Goal: Task Accomplishment & Management: Manage account settings

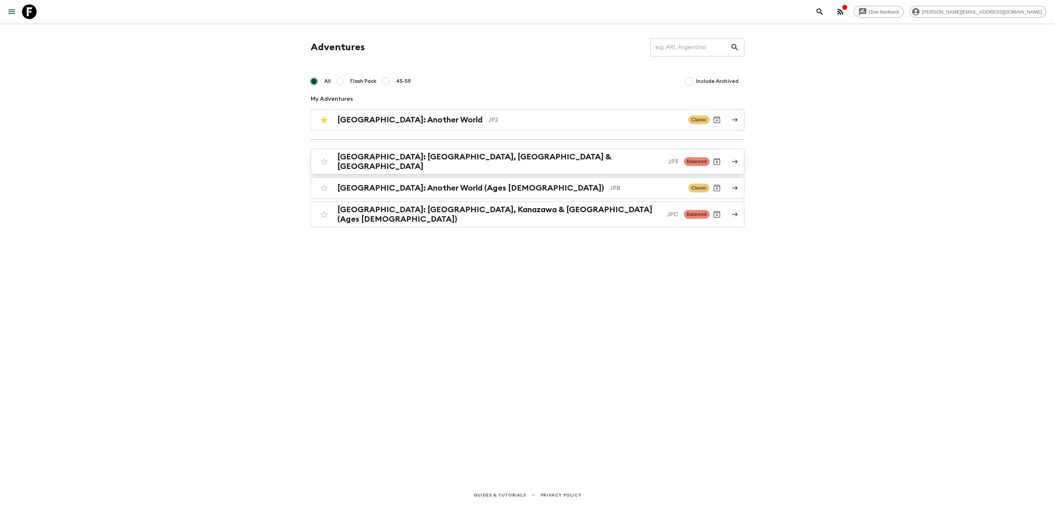
click at [399, 163] on h2 "[GEOGRAPHIC_DATA]: [GEOGRAPHIC_DATA], [GEOGRAPHIC_DATA] & [GEOGRAPHIC_DATA]" at bounding box center [499, 161] width 325 height 19
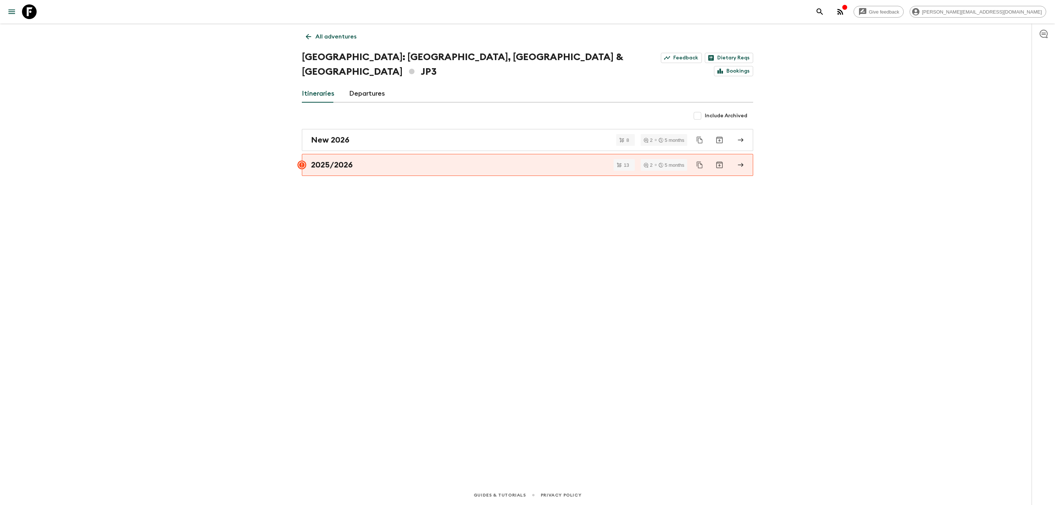
click at [359, 67] on div "All adventures [GEOGRAPHIC_DATA]: [GEOGRAPHIC_DATA], Kanazawa & [GEOGRAPHIC_DAT…" at bounding box center [527, 243] width 469 height 441
click at [357, 85] on link "Departures" at bounding box center [367, 94] width 36 height 18
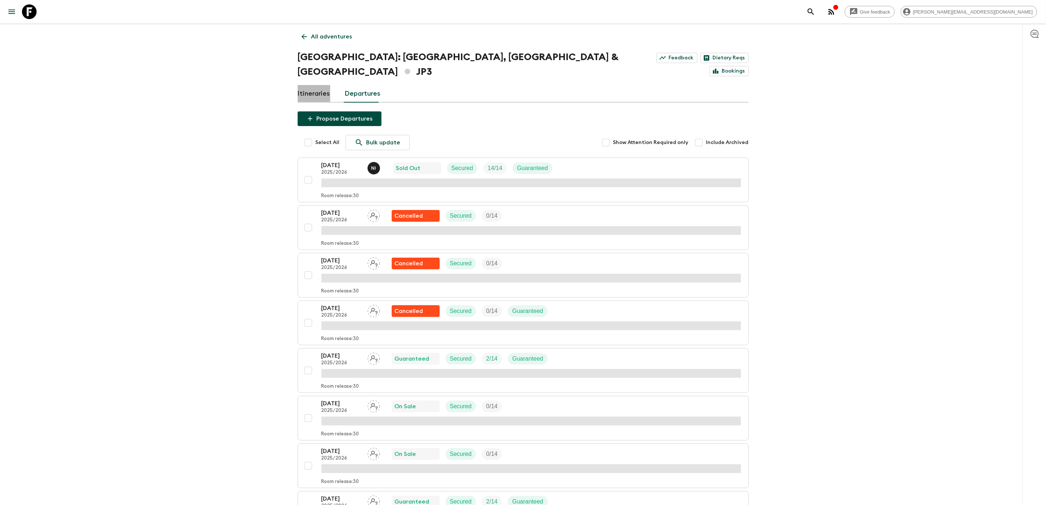
click at [326, 85] on link "Itineraries" at bounding box center [314, 94] width 33 height 18
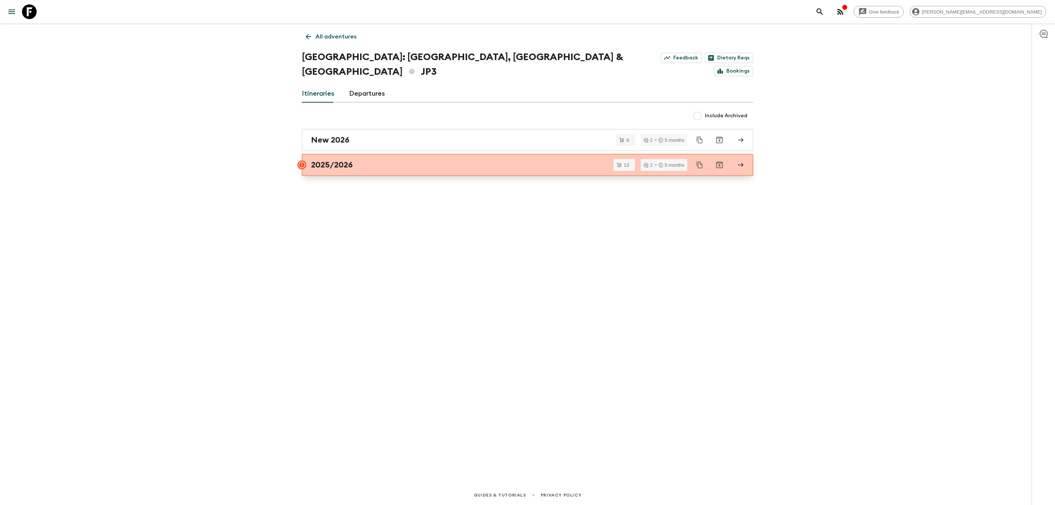
click at [390, 160] on div "2025/2026" at bounding box center [520, 165] width 419 height 10
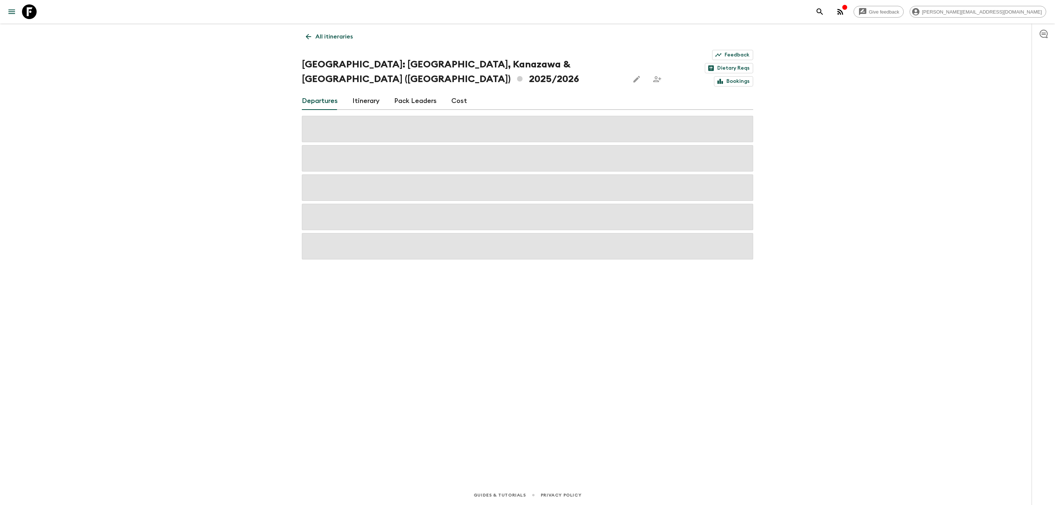
click at [305, 34] on icon at bounding box center [308, 37] width 8 height 8
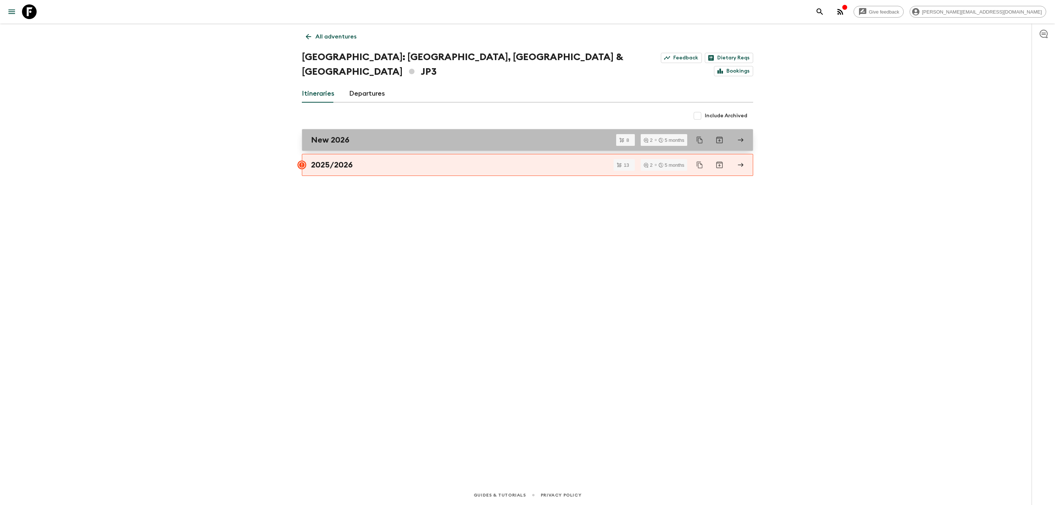
click at [342, 135] on h2 "New 2026" at bounding box center [330, 140] width 38 height 10
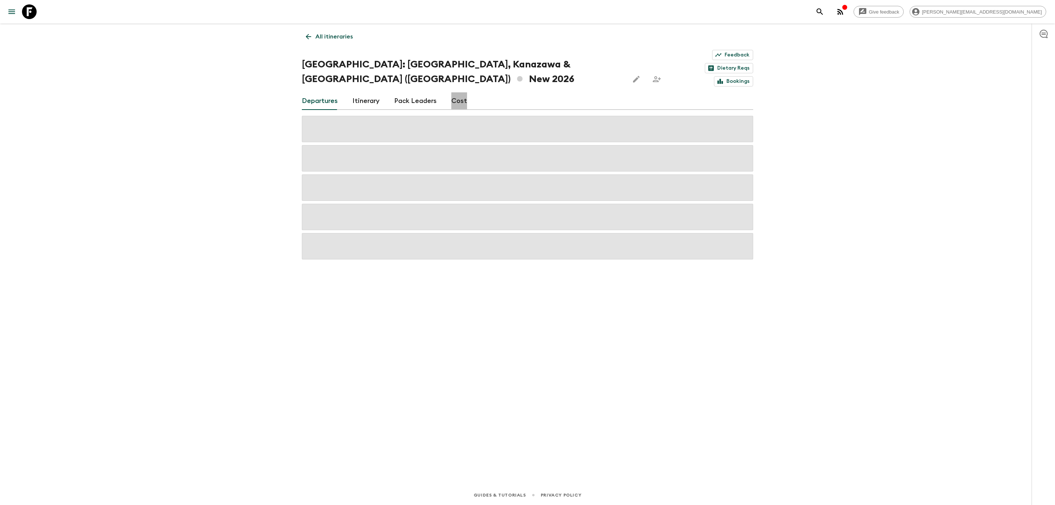
click at [460, 92] on link "Cost" at bounding box center [459, 101] width 16 height 18
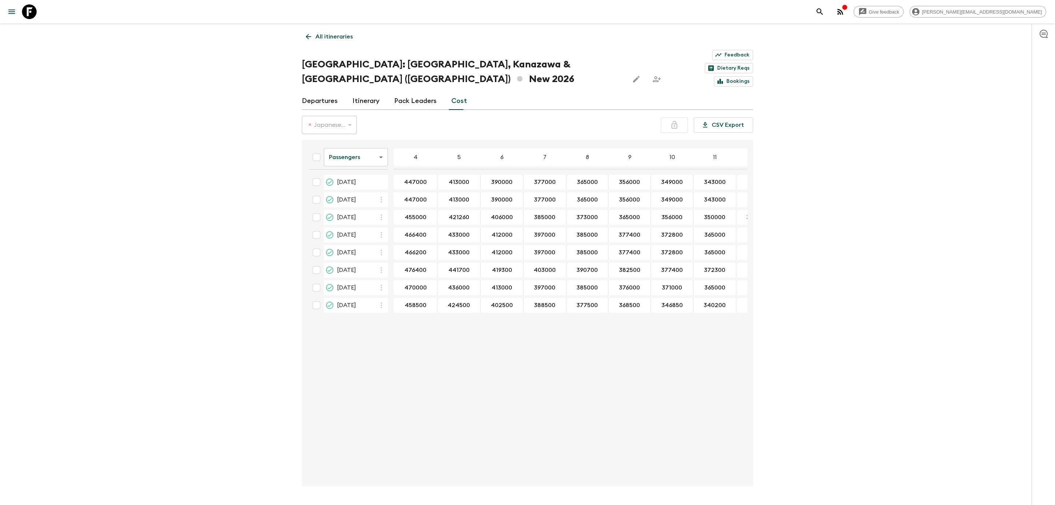
click at [375, 134] on body "Give feedback [PERSON_NAME][EMAIL_ADDRESS][DOMAIN_NAME] All itineraries [GEOGRA…" at bounding box center [527, 263] width 1055 height 526
click at [361, 166] on li "Extras" at bounding box center [356, 165] width 64 height 12
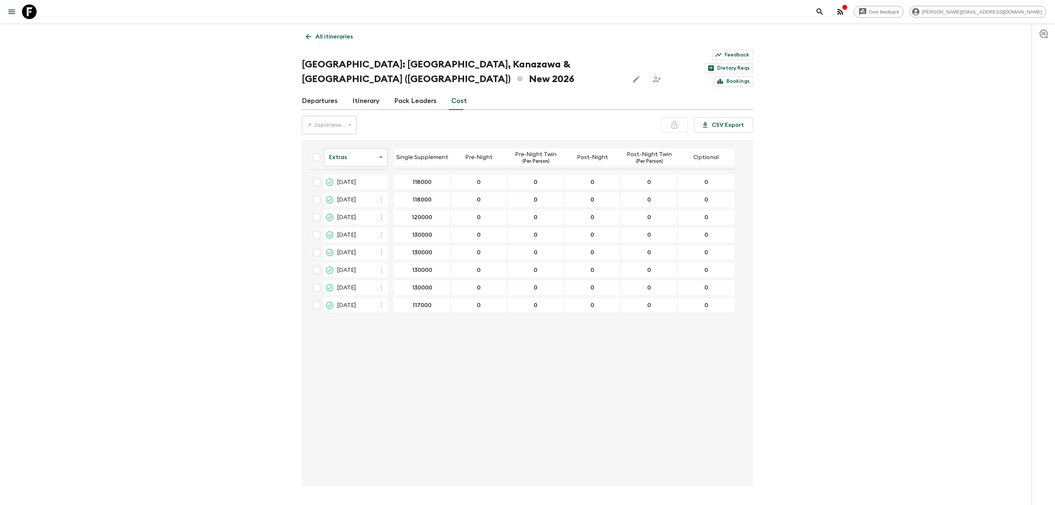
click at [352, 137] on body "Give feedback [PERSON_NAME][EMAIL_ADDRESS][DOMAIN_NAME] All itineraries [GEOGRA…" at bounding box center [527, 263] width 1055 height 526
click at [354, 157] on li "Passengers" at bounding box center [356, 153] width 64 height 12
click at [366, 140] on body "Give feedback [PERSON_NAME][EMAIL_ADDRESS][DOMAIN_NAME] All itineraries [GEOGRA…" at bounding box center [527, 263] width 1055 height 526
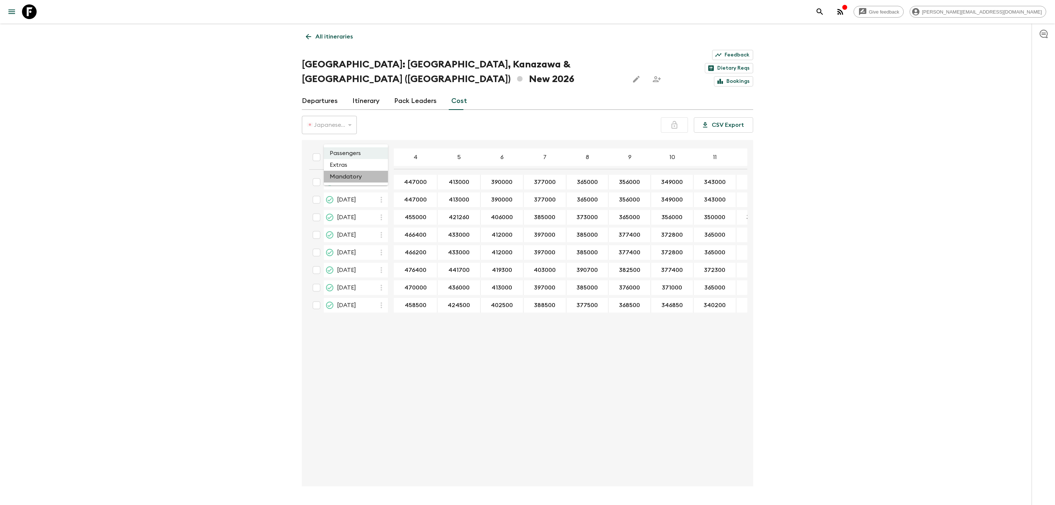
click at [353, 178] on li "Mandatory" at bounding box center [356, 177] width 64 height 12
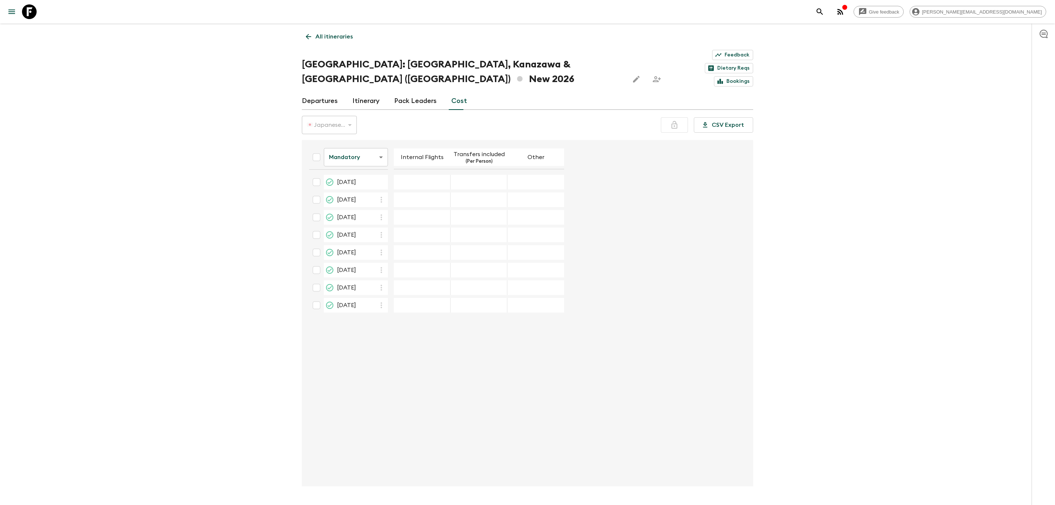
click at [341, 137] on body "Give feedback [PERSON_NAME][EMAIL_ADDRESS][DOMAIN_NAME] All itineraries [GEOGRA…" at bounding box center [527, 263] width 1055 height 526
click at [353, 151] on li "Passengers" at bounding box center [356, 153] width 64 height 12
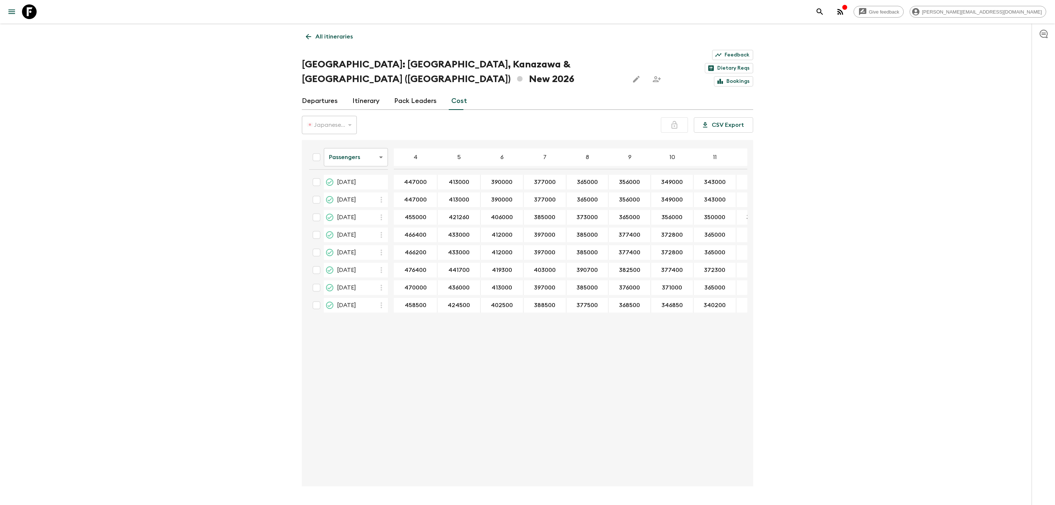
click at [378, 92] on div "Departures Itinerary Pack Leaders Cost" at bounding box center [527, 101] width 451 height 18
click at [377, 92] on link "Itinerary" at bounding box center [365, 101] width 27 height 18
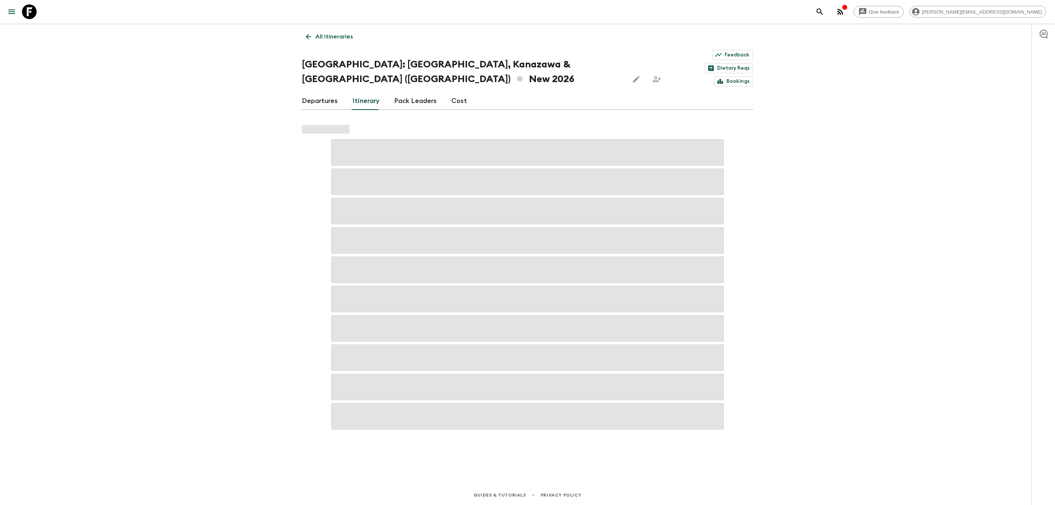
click at [339, 92] on div "Departures Itinerary Pack Leaders Cost" at bounding box center [527, 101] width 451 height 18
click at [331, 92] on link "Departures" at bounding box center [320, 101] width 36 height 18
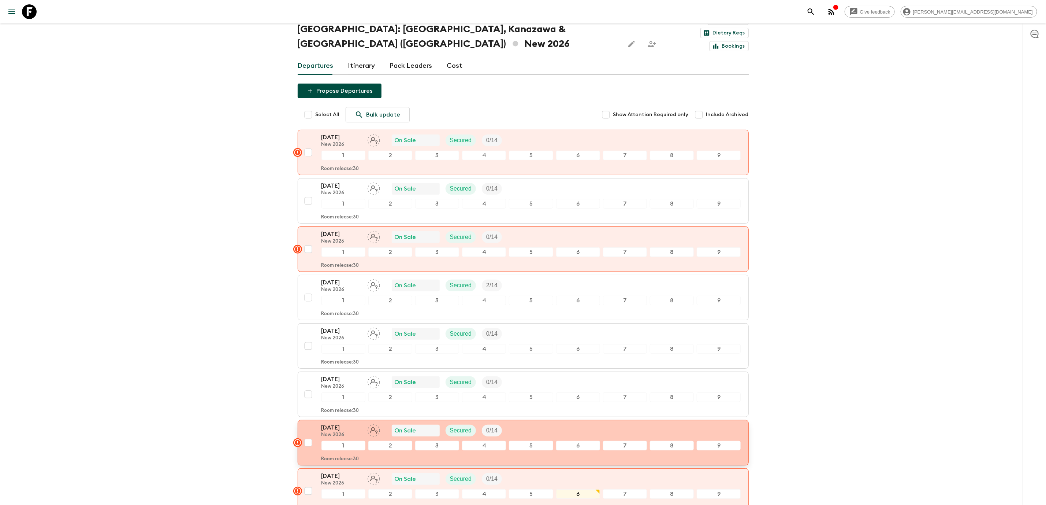
scroll to position [94, 0]
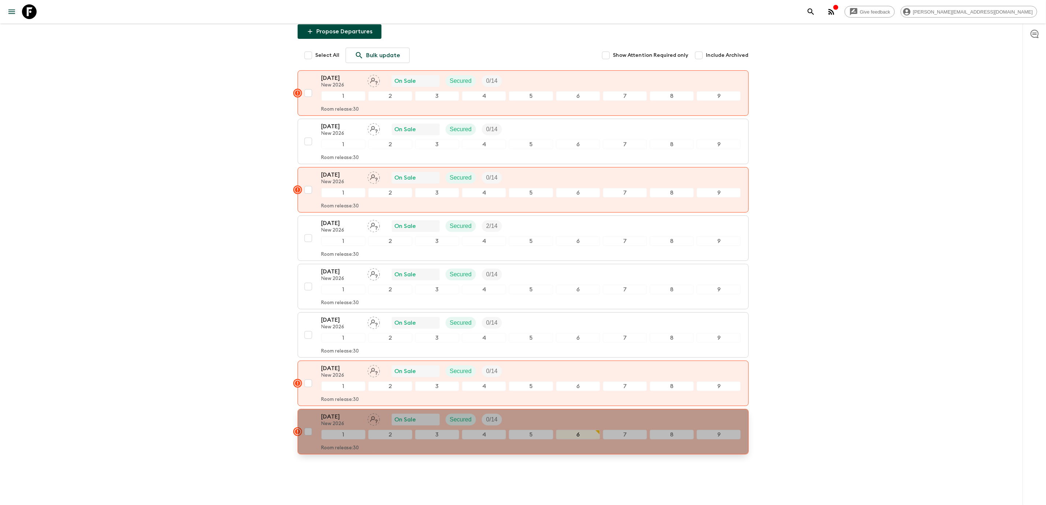
click at [351, 412] on p "[DATE]" at bounding box center [342, 416] width 40 height 9
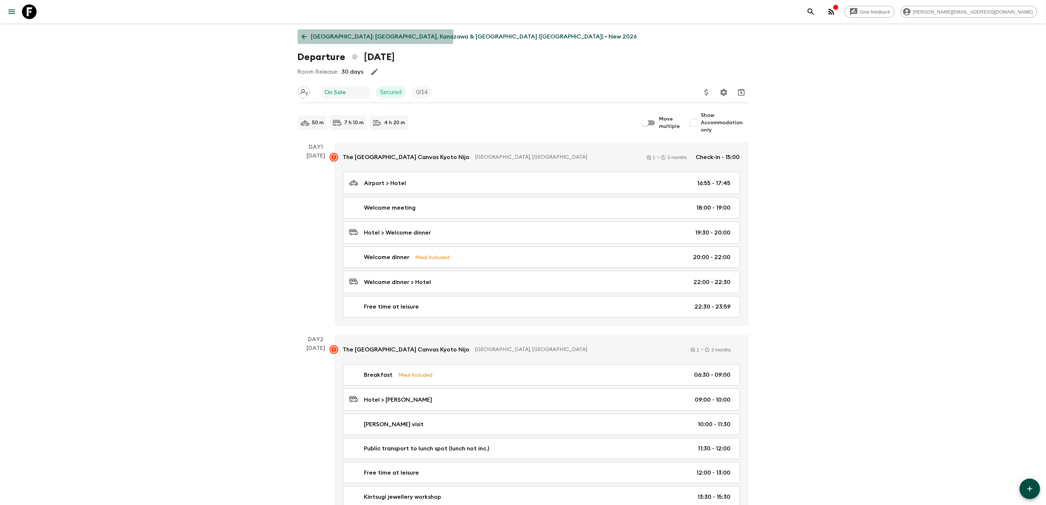
click at [306, 31] on link "[GEOGRAPHIC_DATA]: [GEOGRAPHIC_DATA], Kanazawa & [GEOGRAPHIC_DATA] ([GEOGRAPHIC…" at bounding box center [470, 36] width 344 height 15
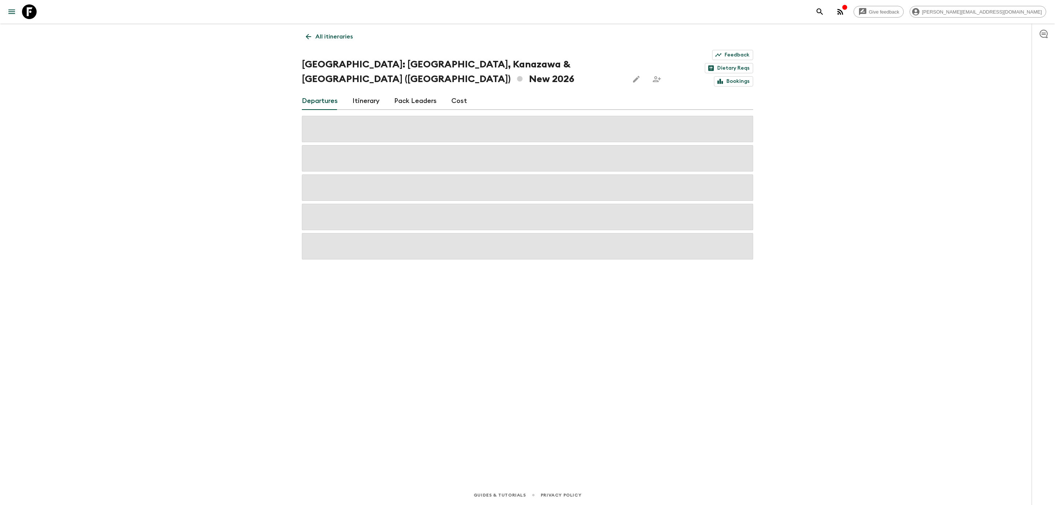
click at [462, 92] on link "Cost" at bounding box center [459, 101] width 16 height 18
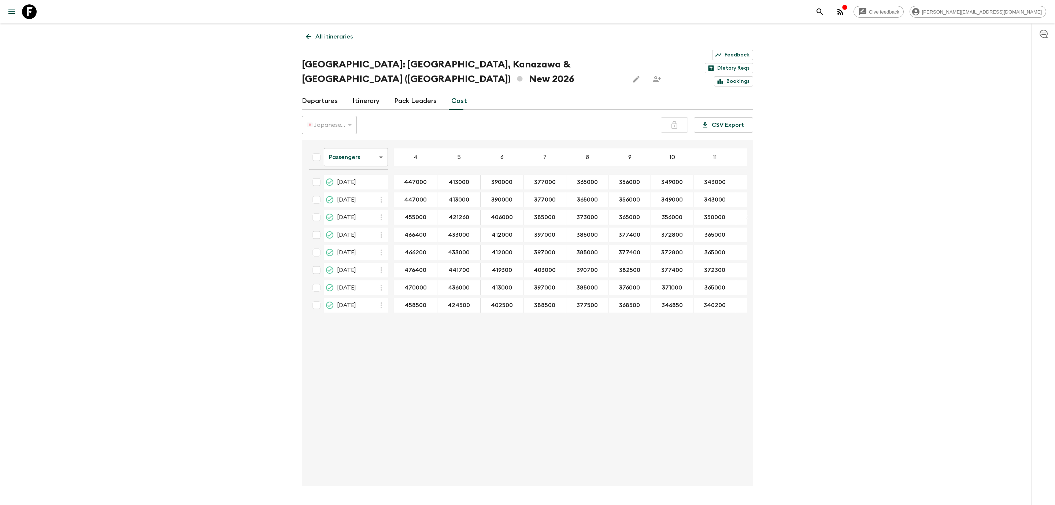
click at [372, 137] on body "Give feedback [PERSON_NAME][EMAIL_ADDRESS][DOMAIN_NAME] All itineraries [GEOGRA…" at bounding box center [527, 263] width 1055 height 526
click at [354, 167] on li "Extras" at bounding box center [356, 165] width 64 height 12
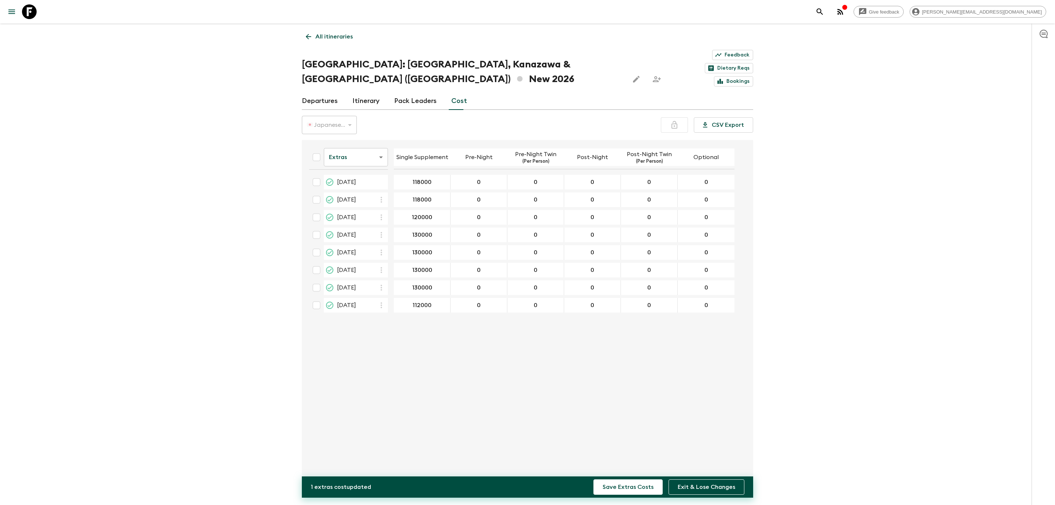
type input "112000"
type input "110000"
drag, startPoint x: 502, startPoint y: 365, endPoint x: 493, endPoint y: 371, distance: 10.9
click at [502, 365] on div "Extras extrasCost ​ Single Supplement Pre-Night Pre-Night Twin (Per Person) Pos…" at bounding box center [525, 313] width 444 height 334
click at [311, 298] on input "checkbox" at bounding box center [316, 305] width 15 height 15
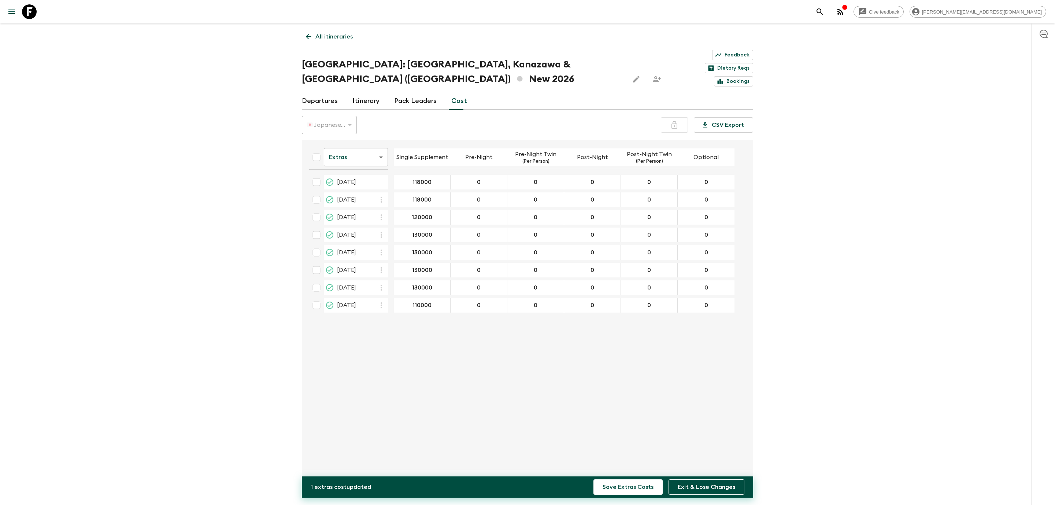
checkbox input "true"
click at [625, 491] on button "Save Extras Costs" at bounding box center [627, 486] width 69 height 15
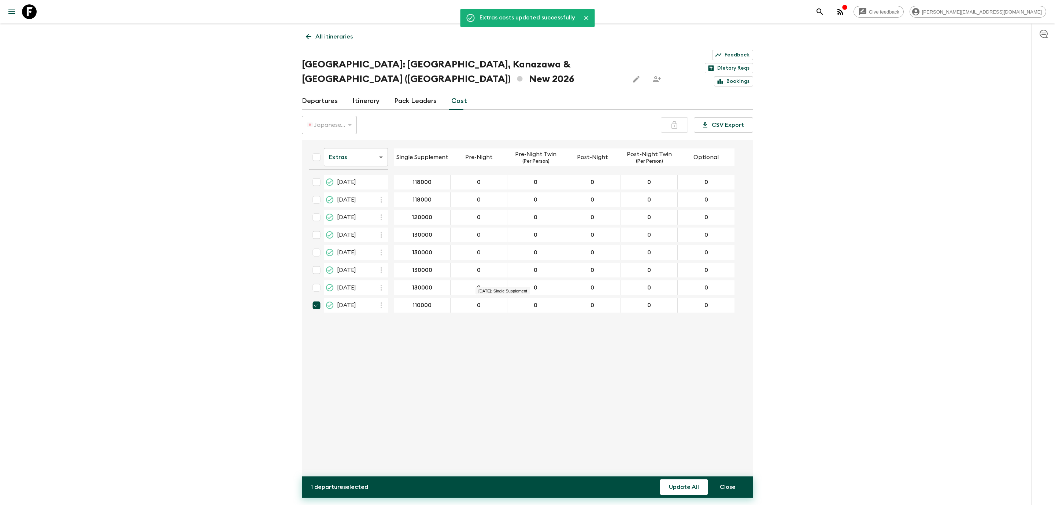
click at [347, 127] on body "Give feedback [PERSON_NAME][EMAIL_ADDRESS][DOMAIN_NAME] Extras costs updated su…" at bounding box center [527, 263] width 1055 height 526
click at [355, 157] on li "Passengers" at bounding box center [356, 153] width 64 height 12
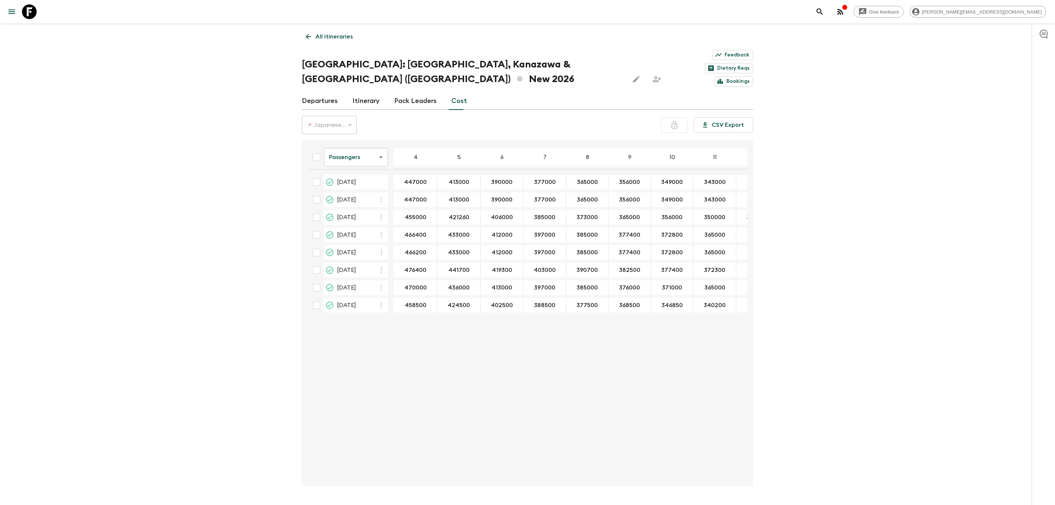
click at [564, 454] on div "Passengers passengersCost ​ 4 5 6 7 8 9 10 11 12 13 14 15 16 17 18 [DATE] 44700…" at bounding box center [525, 313] width 444 height 334
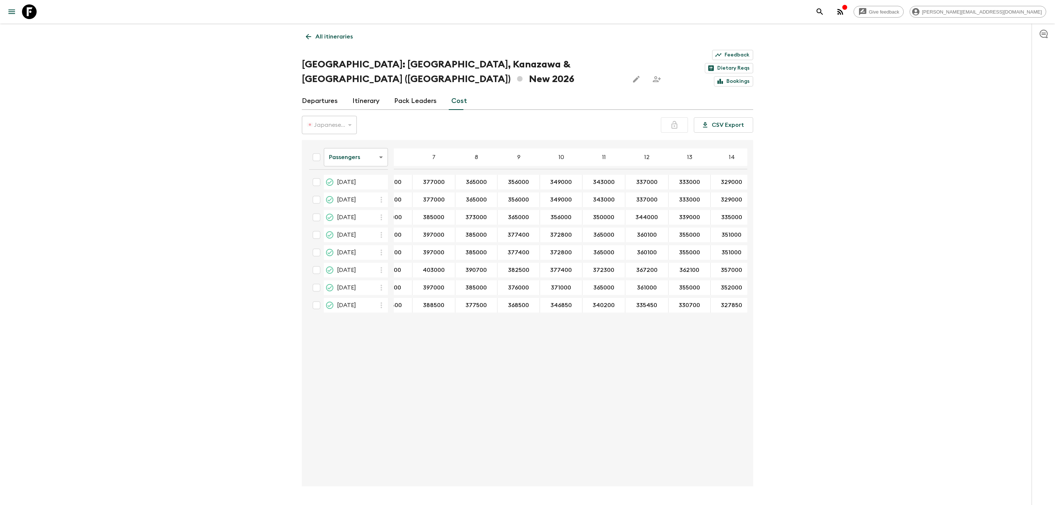
scroll to position [0, 131]
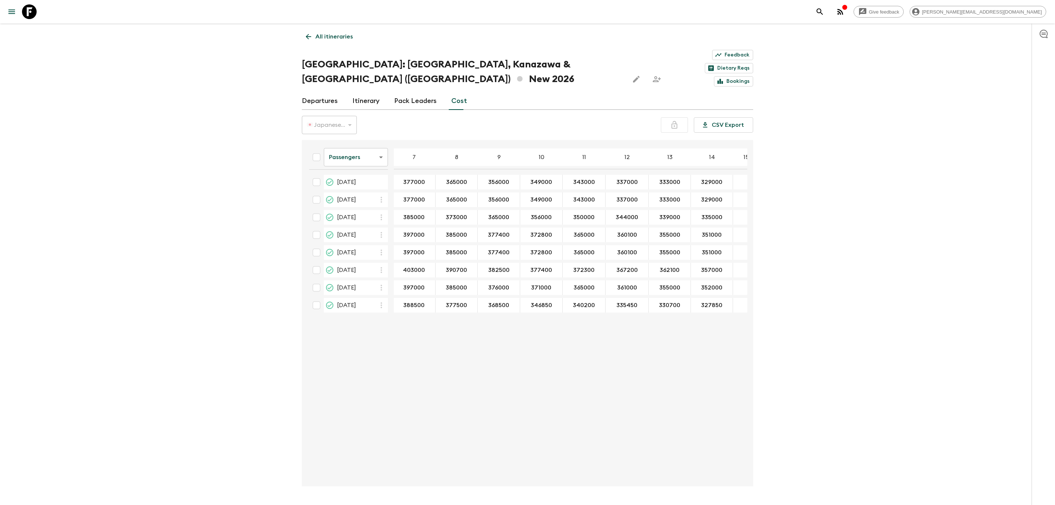
click at [357, 141] on body "Give feedback [PERSON_NAME][EMAIL_ADDRESS][DOMAIN_NAME] All itineraries [GEOGRA…" at bounding box center [527, 263] width 1055 height 526
click at [351, 176] on li "Mandatory" at bounding box center [356, 177] width 64 height 12
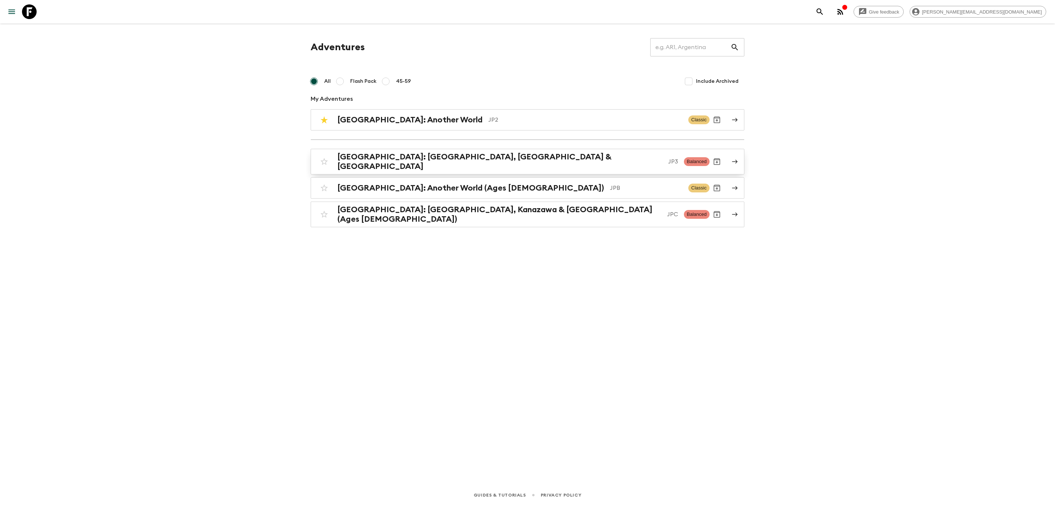
click at [450, 165] on div "[GEOGRAPHIC_DATA]: [GEOGRAPHIC_DATA], Kanazawa & [GEOGRAPHIC_DATA] JP3 Balanced" at bounding box center [513, 161] width 393 height 19
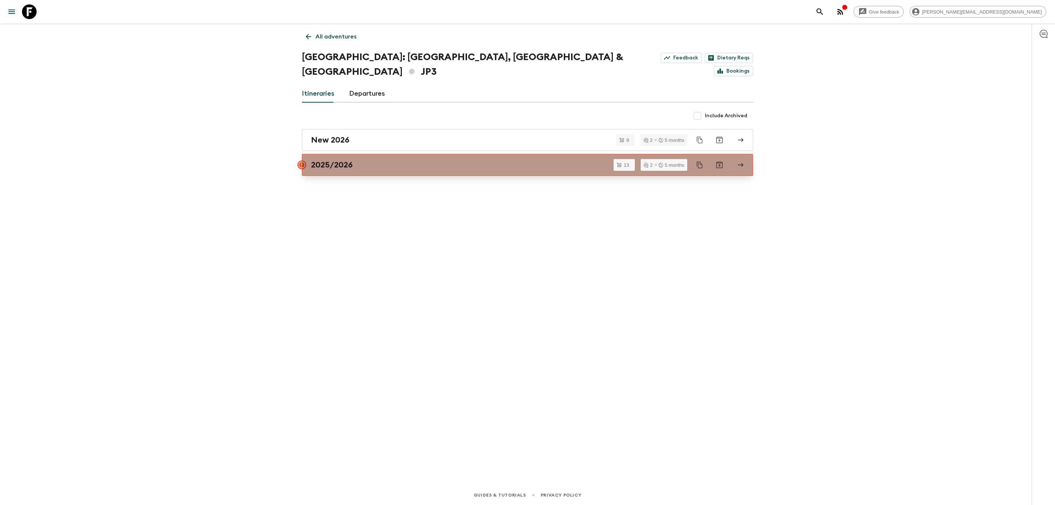
click at [353, 155] on link "2025/2026" at bounding box center [527, 165] width 451 height 22
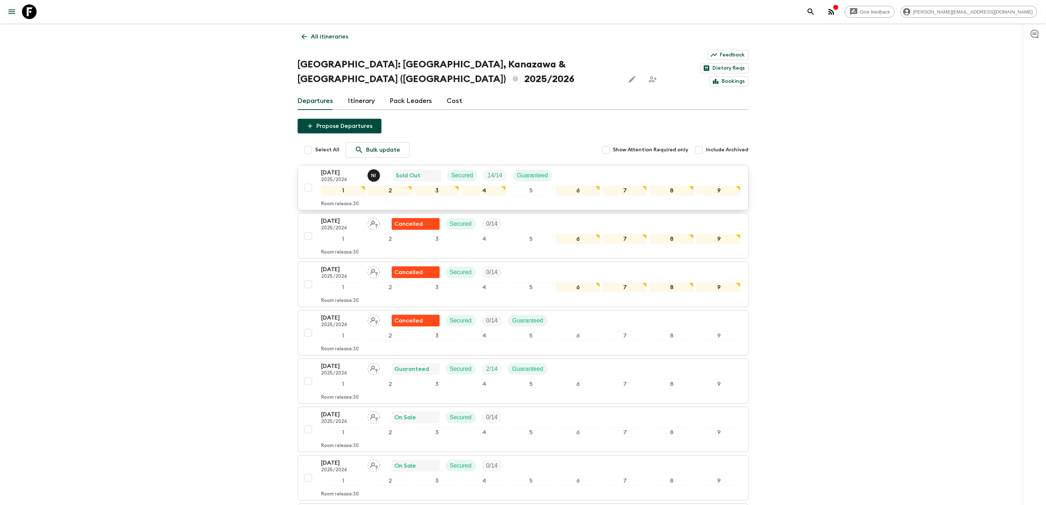
click at [346, 168] on p "[DATE]" at bounding box center [342, 172] width 40 height 9
